Goal: Navigation & Orientation: Find specific page/section

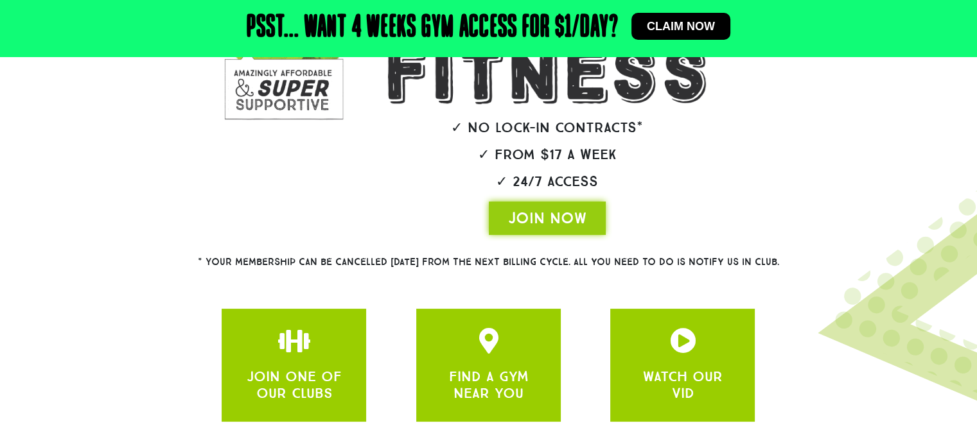
scroll to position [262, 0]
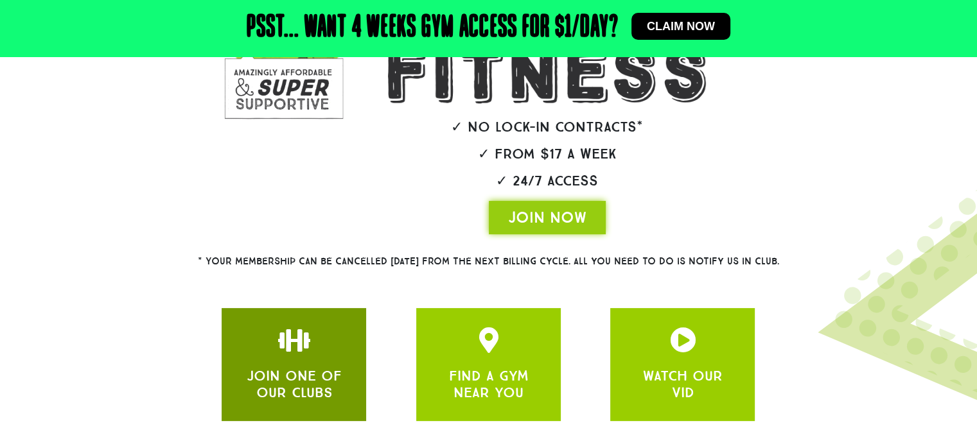
click at [317, 353] on div "JOIN ONE OF OUR CLUBS" at bounding box center [294, 365] width 106 height 75
click at [306, 382] on link "JOIN ONE OF OUR CLUBS" at bounding box center [294, 384] width 95 height 34
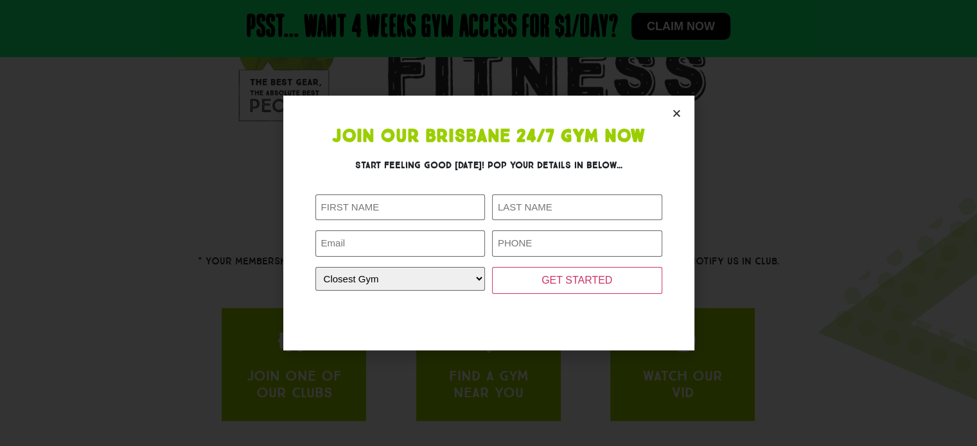
click at [854, 240] on div "Join Our Brisbane 24/7 Gym Now Start feeling good [DATE]! Pop your details in b…" at bounding box center [488, 223] width 977 height 446
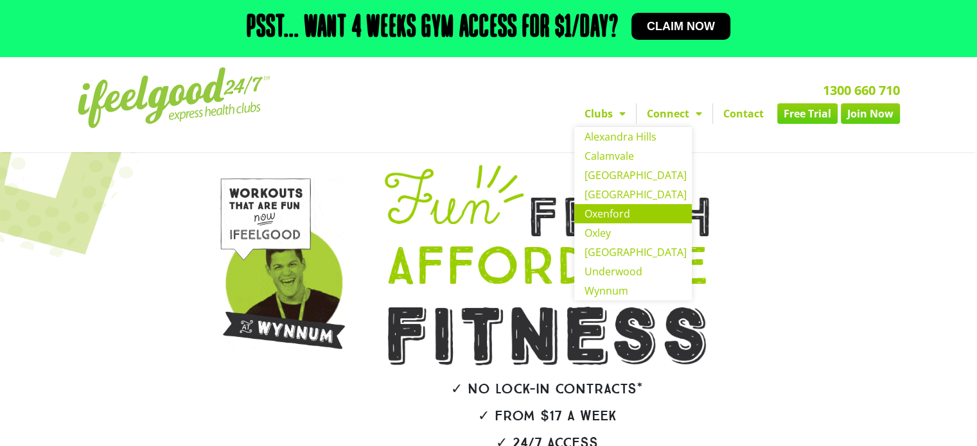
click at [617, 208] on link "Oxenford" at bounding box center [633, 213] width 118 height 19
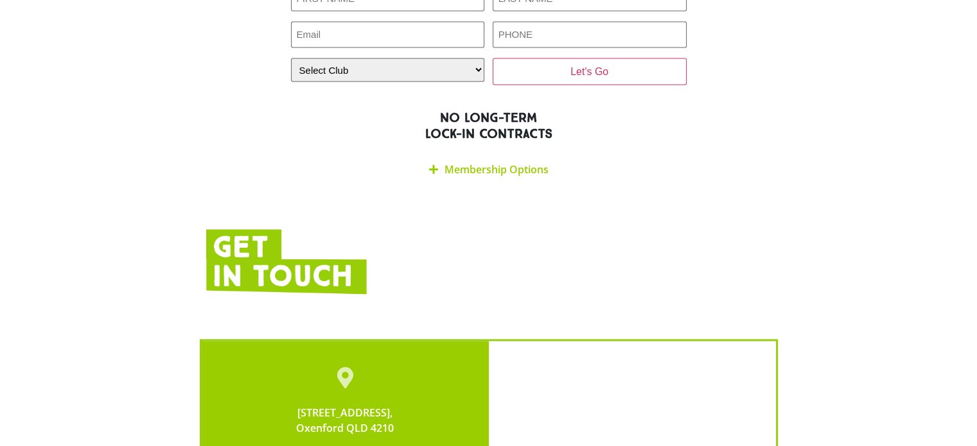
scroll to position [2476, 0]
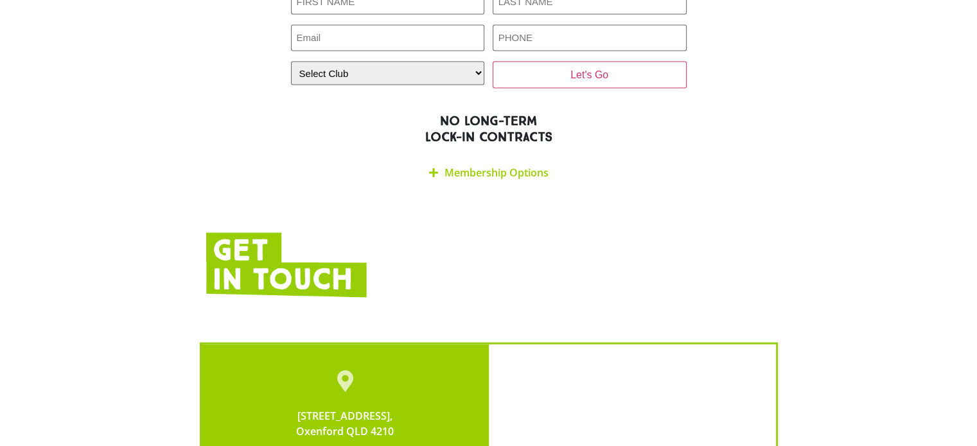
click at [430, 168] on icon at bounding box center [433, 173] width 9 height 10
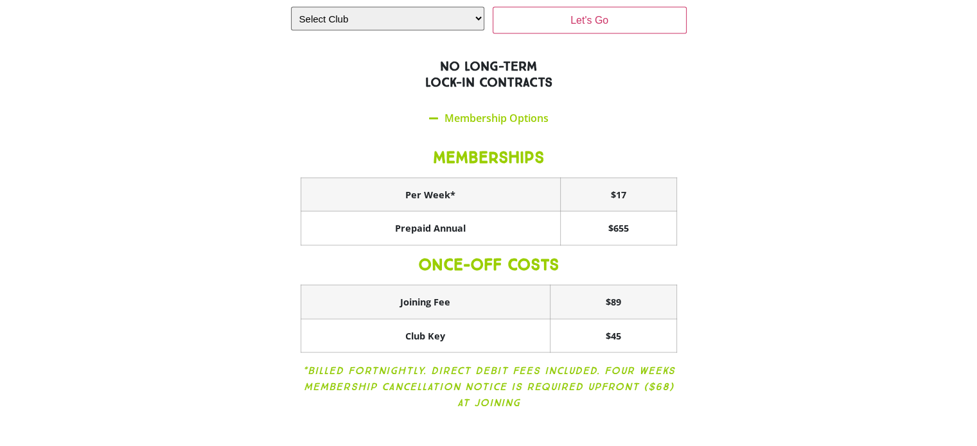
scroll to position [2531, 0]
